Goal: Task Accomplishment & Management: Complete application form

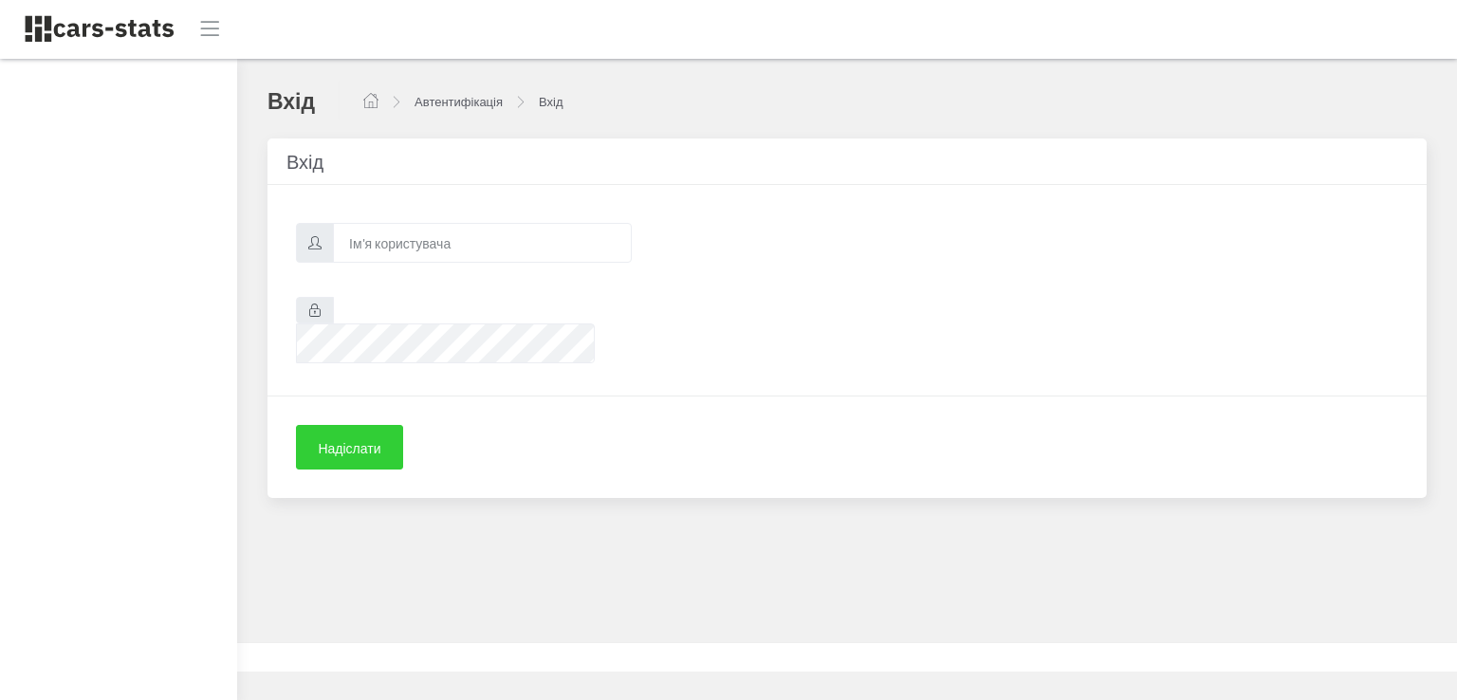
scroll to position [14, 14]
click at [381, 246] on input "text" at bounding box center [482, 243] width 299 height 40
click at [401, 244] on input "text" at bounding box center [482, 243] width 299 height 40
paste input "https://cars-stats.com.ua/"
click at [390, 240] on input "https://cars-stats.com.ua/" at bounding box center [482, 243] width 299 height 40
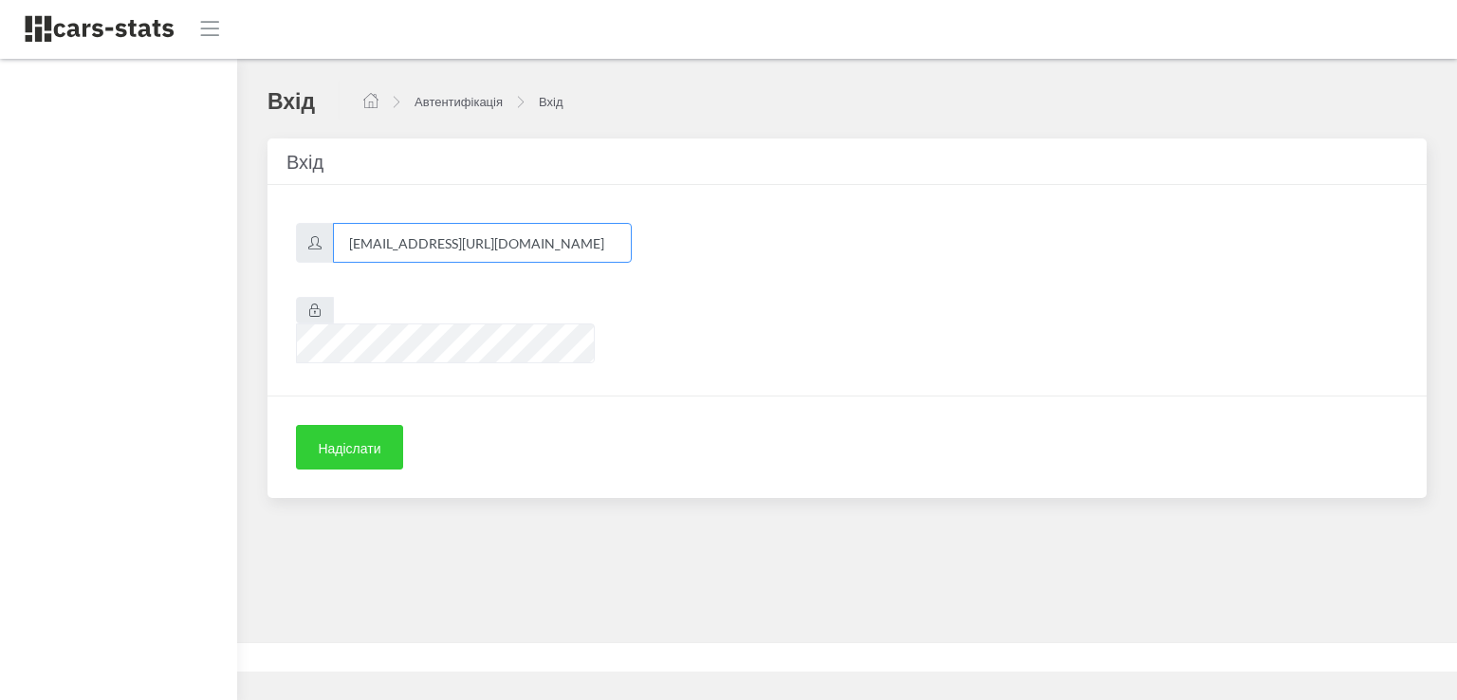
click at [505, 244] on input "skoda@cars-stats.com.ua/" at bounding box center [482, 243] width 299 height 40
type input "[EMAIL_ADDRESS][DOMAIN_NAME]"
click at [355, 440] on font "Надіслати" at bounding box center [349, 448] width 63 height 16
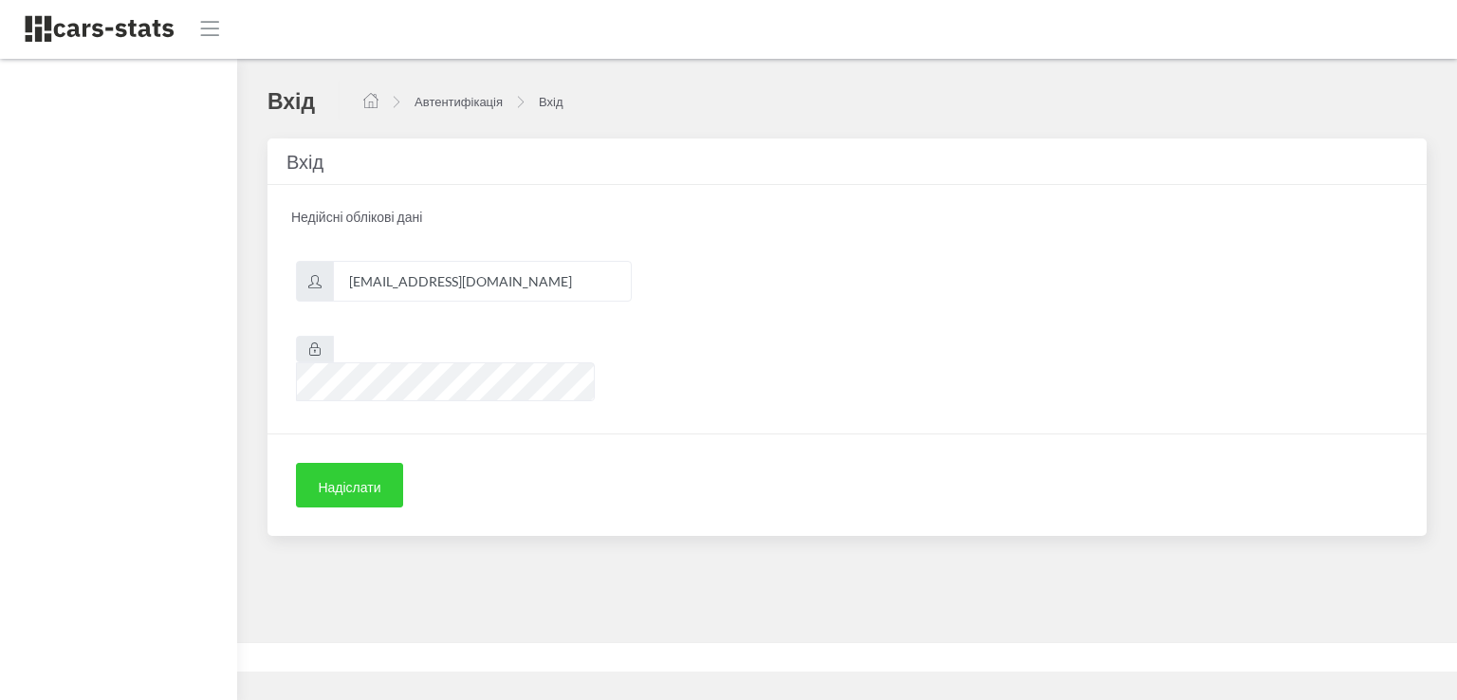
scroll to position [14, 14]
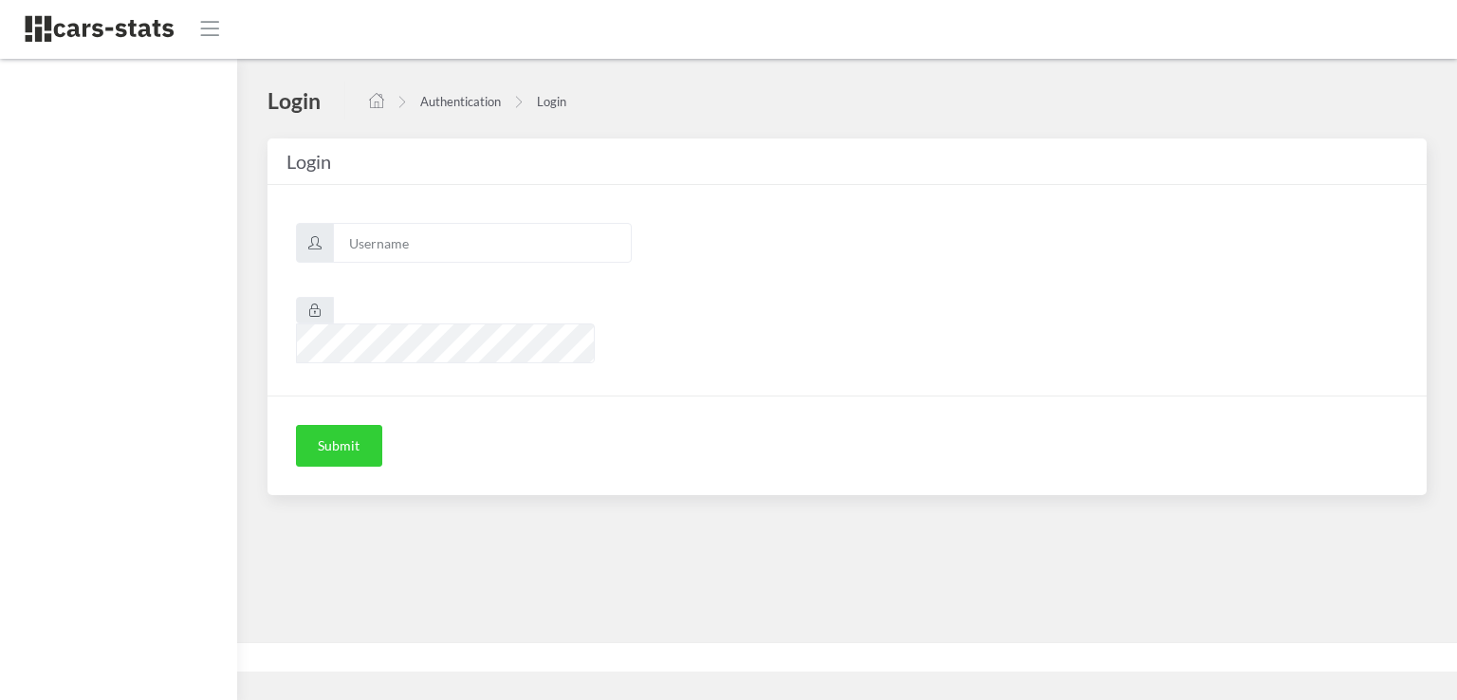
scroll to position [14, 14]
click at [393, 243] on input "text" at bounding box center [482, 243] width 299 height 40
type input "[EMAIL_ADDRESS][DOMAIN_NAME]"
click at [364, 440] on font "Надіслати" at bounding box center [349, 448] width 63 height 16
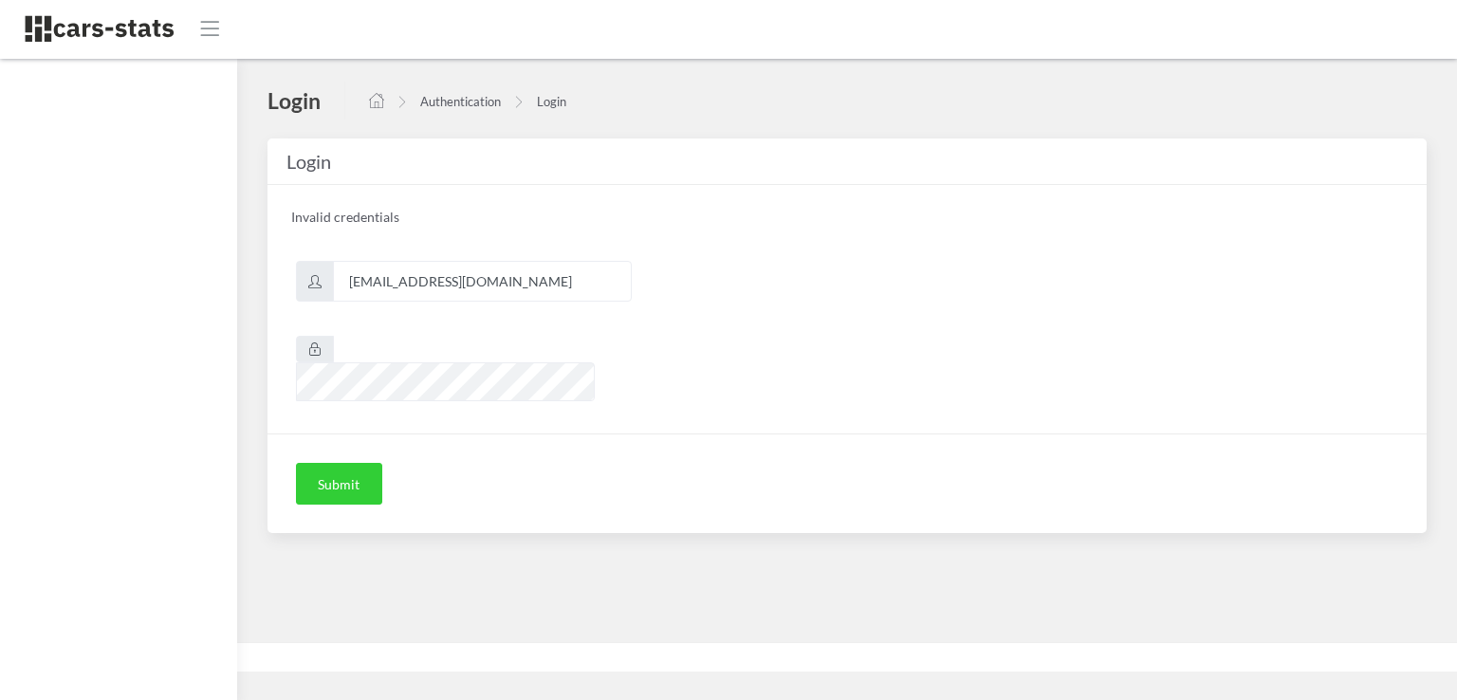
scroll to position [14, 14]
click at [348, 280] on input "[EMAIL_ADDRESS][DOMAIN_NAME]" at bounding box center [482, 281] width 299 height 40
click at [296, 463] on button "Надіслати" at bounding box center [349, 485] width 107 height 45
click at [357, 479] on font "Надіслати" at bounding box center [349, 487] width 63 height 16
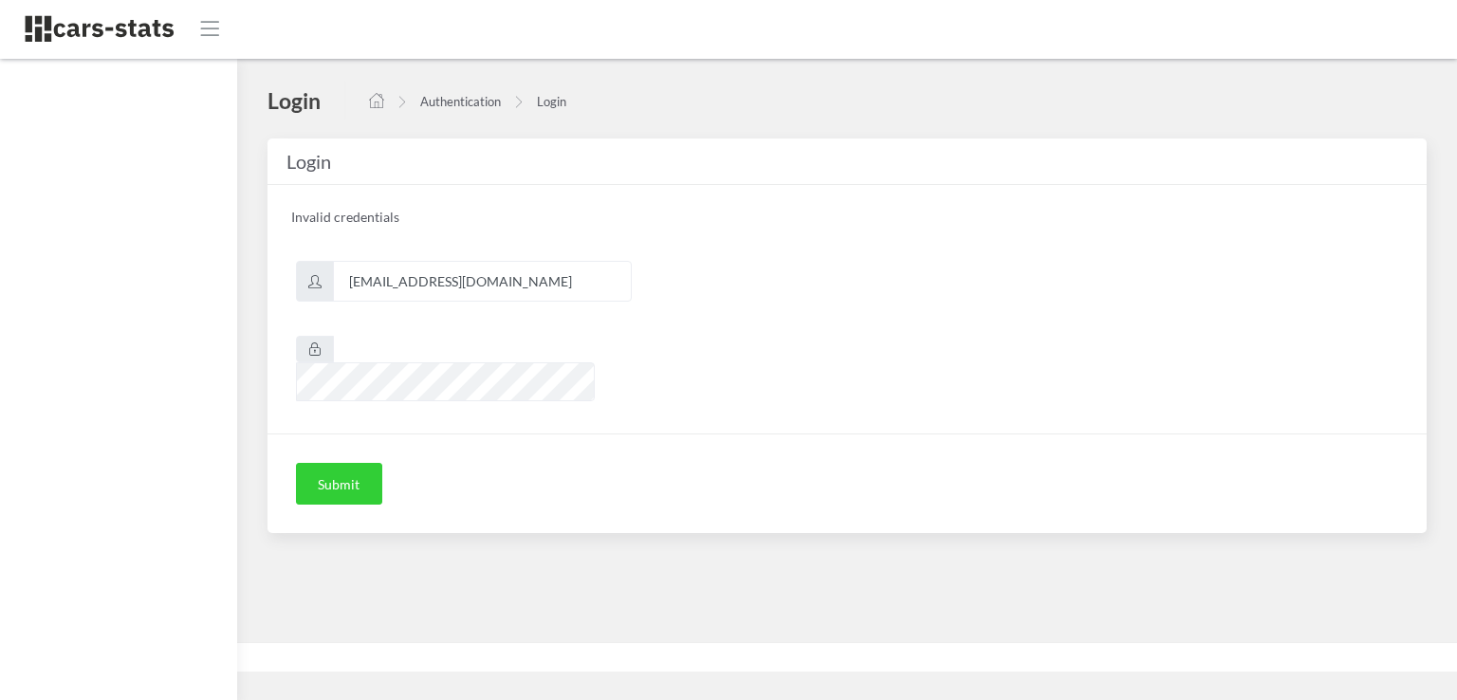
scroll to position [14, 14]
click at [420, 280] on input "[EMAIL_ADDRESS][DOMAIN_NAME]" at bounding box center [482, 281] width 299 height 40
type input "[EMAIL_ADDRESS][DOMAIN_NAME]"
click at [362, 479] on font "Надіслати" at bounding box center [349, 487] width 63 height 16
